Goal: Obtain resource: Download file/media

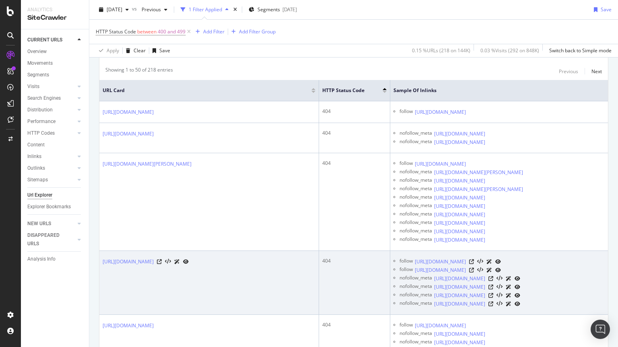
scroll to position [214, 0]
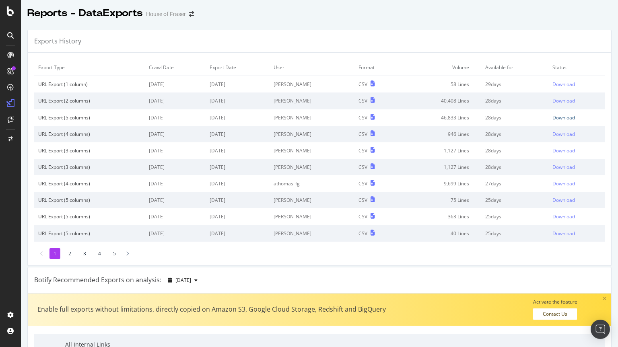
click at [554, 121] on div "Download" at bounding box center [563, 117] width 23 height 7
click at [555, 119] on div "Download" at bounding box center [563, 117] width 23 height 7
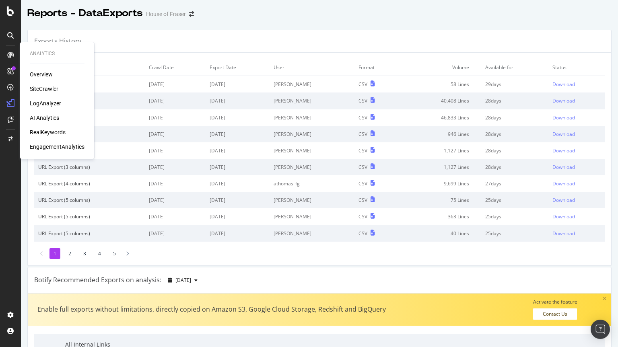
click at [47, 89] on div "SiteCrawler" at bounding box center [44, 89] width 29 height 8
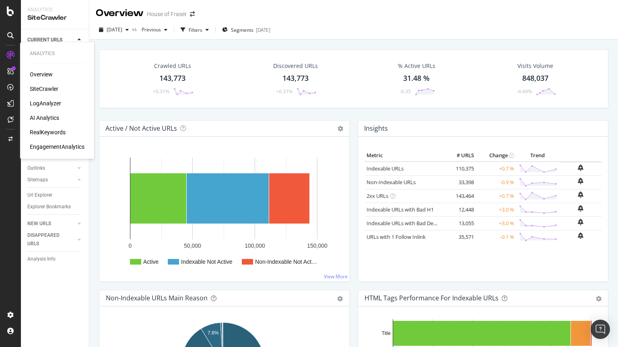
click at [41, 88] on div "SiteCrawler" at bounding box center [44, 89] width 29 height 8
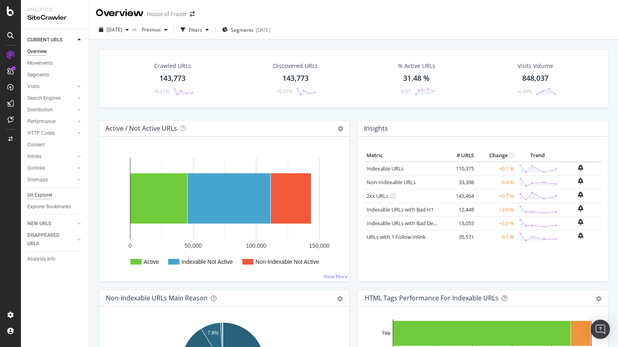
click at [35, 197] on div "Url Explorer" at bounding box center [39, 195] width 25 height 8
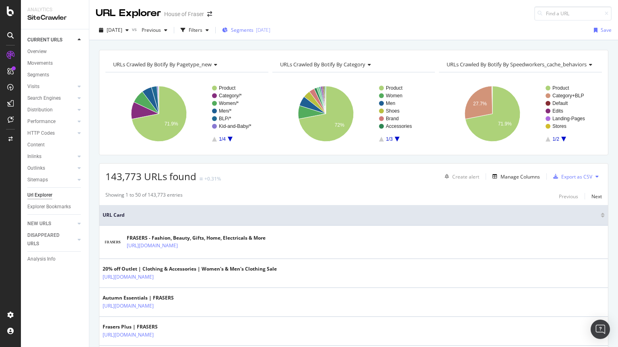
click at [244, 29] on span "Segments" at bounding box center [242, 30] width 23 height 7
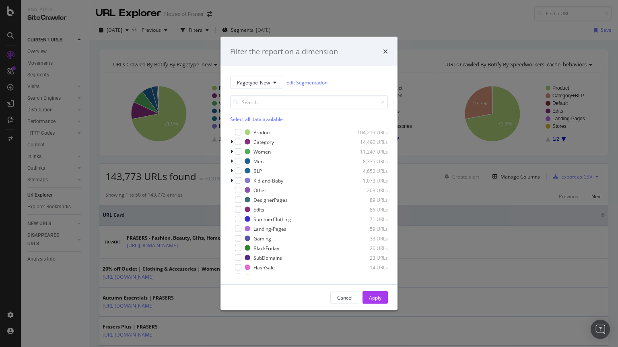
click at [246, 119] on div "Select all data available" at bounding box center [309, 119] width 158 height 7
click at [237, 133] on icon "modal" at bounding box center [239, 132] width 4 height 4
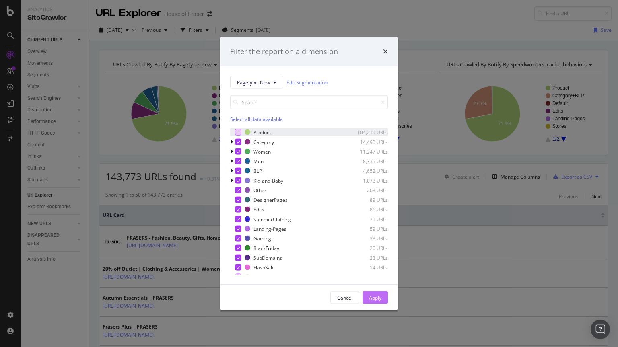
click at [378, 298] on div "Apply" at bounding box center [375, 297] width 12 height 7
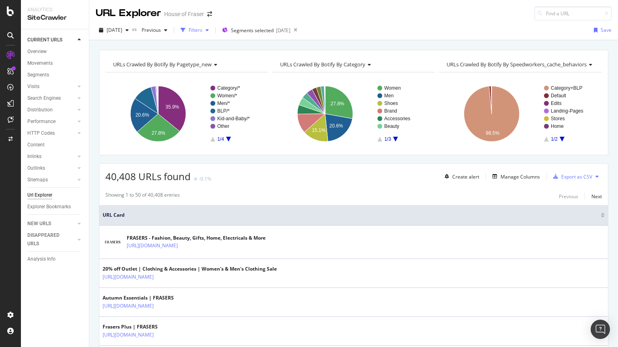
click at [202, 31] on div "Filters" at bounding box center [196, 30] width 14 height 7
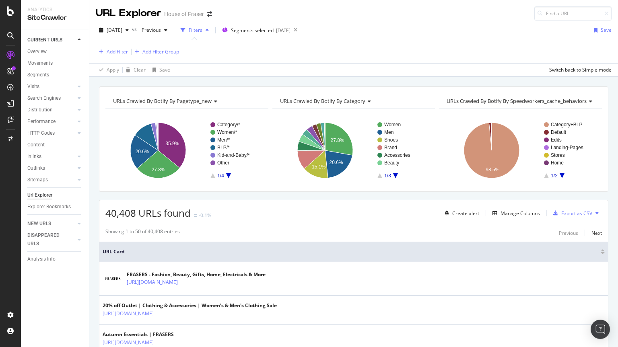
click at [117, 54] on div "Add Filter" at bounding box center [117, 51] width 21 height 7
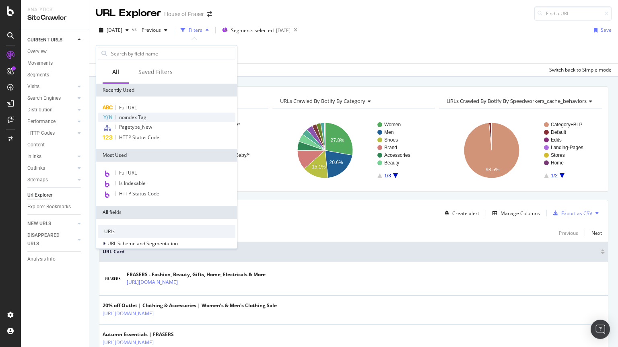
click at [129, 117] on span "noindex Tag" at bounding box center [132, 117] width 27 height 7
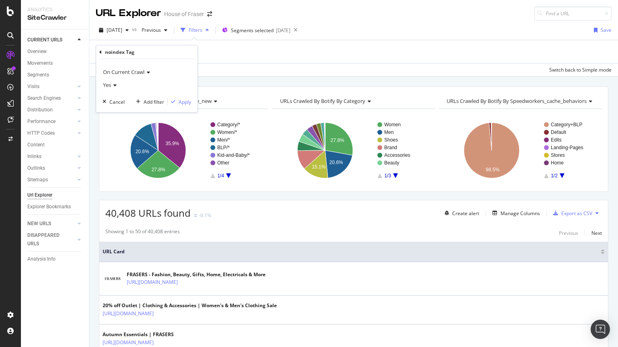
click at [112, 85] on icon at bounding box center [114, 85] width 6 height 5
click at [110, 115] on div "No" at bounding box center [148, 112] width 86 height 10
click at [183, 103] on div "Apply" at bounding box center [185, 102] width 12 height 7
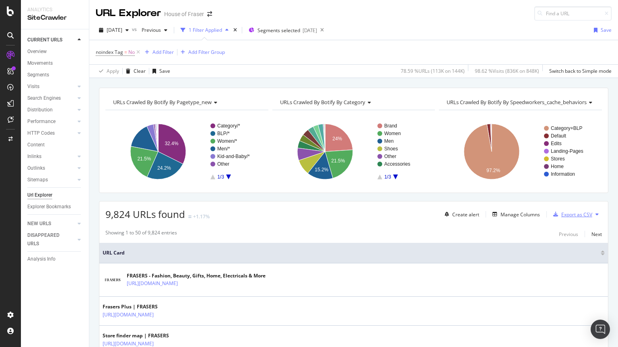
click at [578, 212] on div "Export as CSV" at bounding box center [576, 214] width 31 height 7
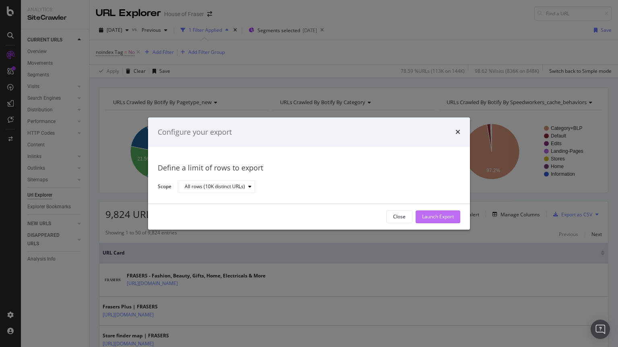
click at [438, 216] on div "Launch Export" at bounding box center [438, 217] width 32 height 7
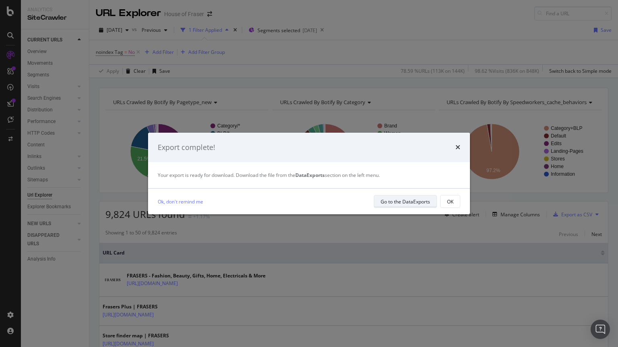
click at [400, 203] on div "Go to the DataExports" at bounding box center [404, 201] width 49 height 7
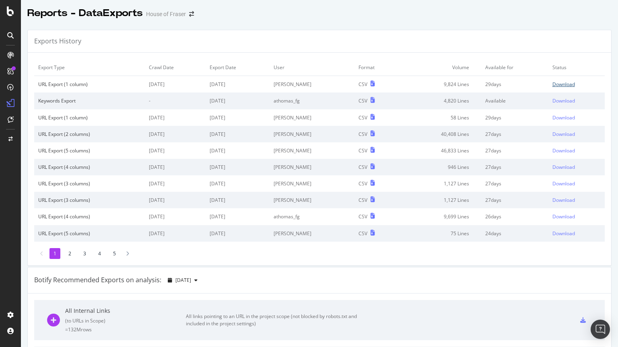
click at [556, 86] on div "Download" at bounding box center [563, 84] width 23 height 7
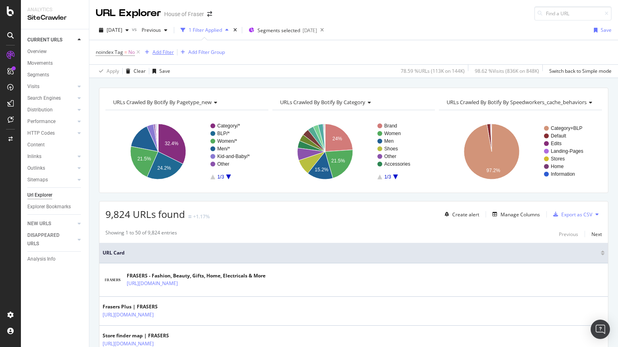
click at [164, 52] on div "Add Filter" at bounding box center [162, 52] width 21 height 7
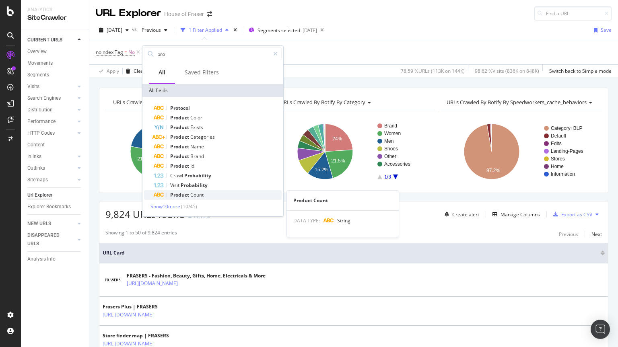
type input "pro"
click at [178, 194] on span "Product" at bounding box center [180, 194] width 20 height 7
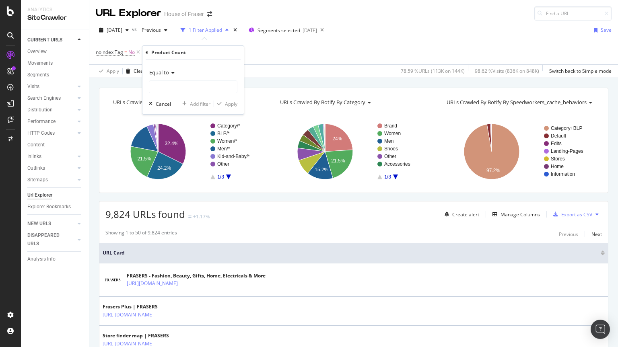
click at [162, 77] on div "Equal to" at bounding box center [193, 72] width 88 height 13
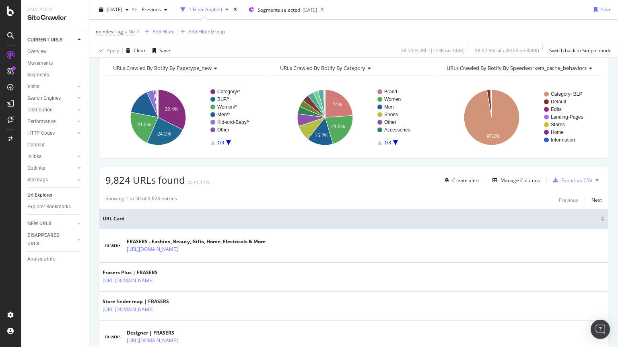
scroll to position [39, 0]
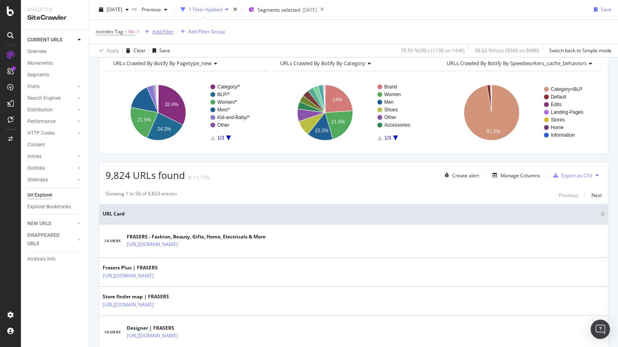
click at [162, 31] on div "Add Filter" at bounding box center [162, 31] width 21 height 7
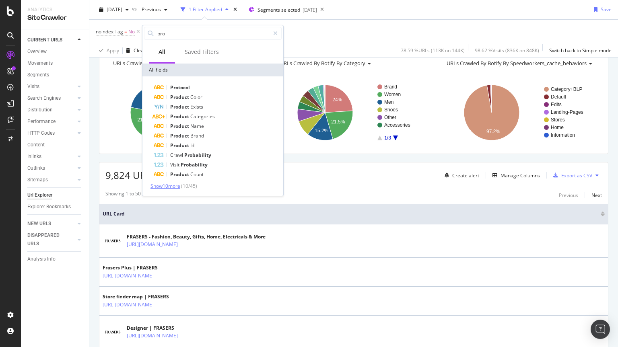
click at [165, 186] on span "Show 10 more" at bounding box center [165, 186] width 30 height 7
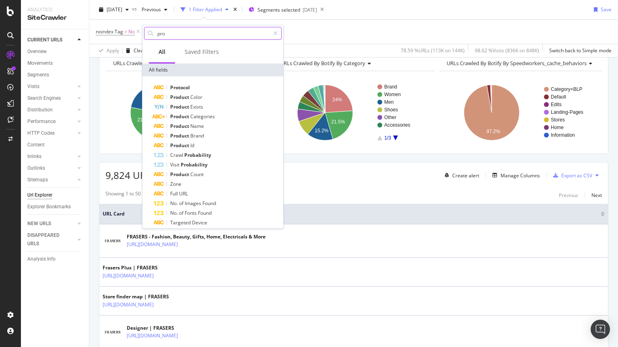
click at [176, 33] on input "pro" at bounding box center [212, 33] width 113 height 12
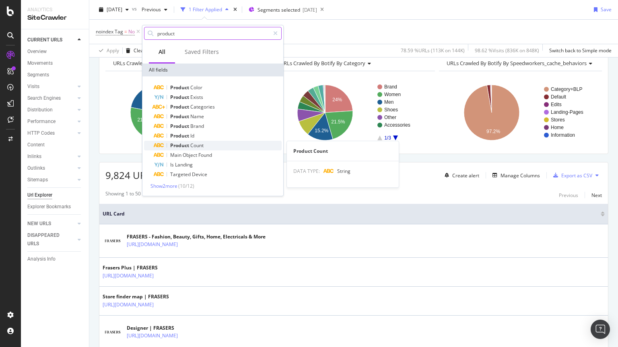
type input "product"
click at [185, 145] on span "Product" at bounding box center [180, 145] width 20 height 7
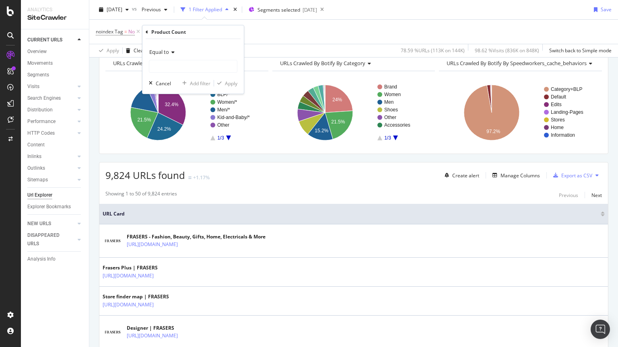
click at [162, 50] on span "Equal to" at bounding box center [159, 51] width 20 height 7
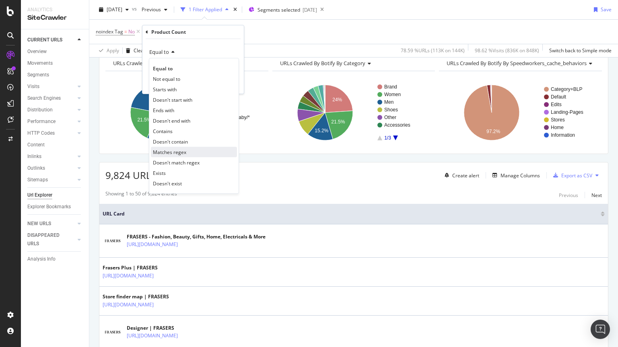
click at [168, 154] on span "Matches regex" at bounding box center [169, 152] width 33 height 7
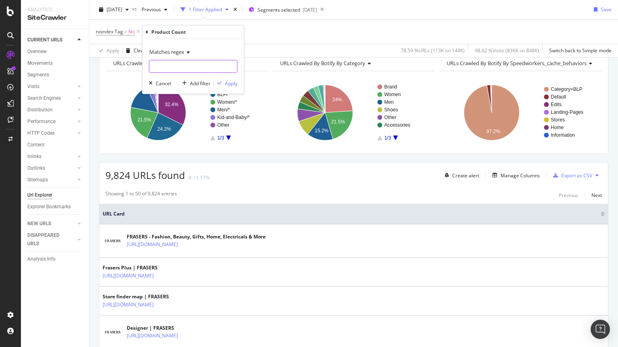
click at [156, 66] on input "text" at bounding box center [193, 66] width 88 height 13
click at [159, 64] on input "text" at bounding box center [193, 66] width 88 height 13
paste input "\b([5-9]|\d{2,})\b"
type input "\b([5-9]|\d{2,})\b"
click at [230, 86] on div "Apply" at bounding box center [231, 83] width 12 height 7
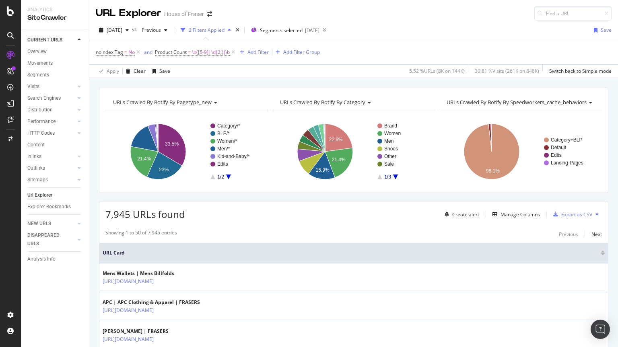
click at [573, 212] on div "Export as CSV" at bounding box center [576, 214] width 31 height 7
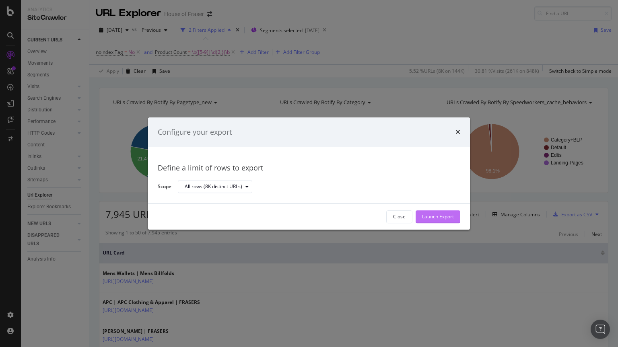
click at [438, 214] on div "Launch Export" at bounding box center [438, 217] width 32 height 7
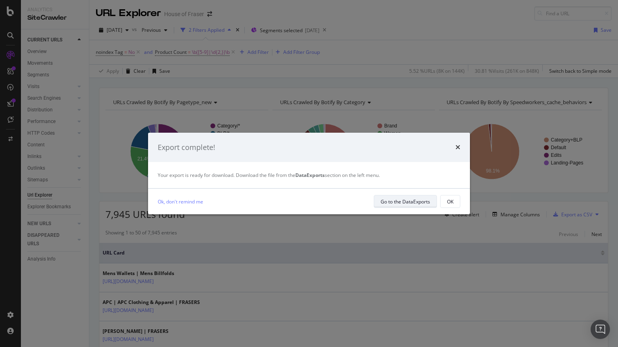
click at [402, 199] on div "Go to the DataExports" at bounding box center [404, 201] width 49 height 7
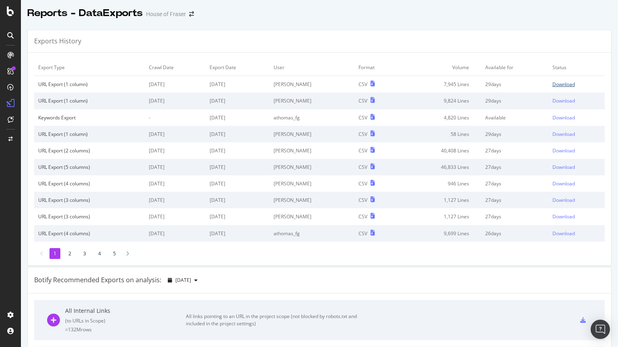
click at [553, 81] on div "Download" at bounding box center [563, 84] width 23 height 7
